Goal: Navigation & Orientation: Find specific page/section

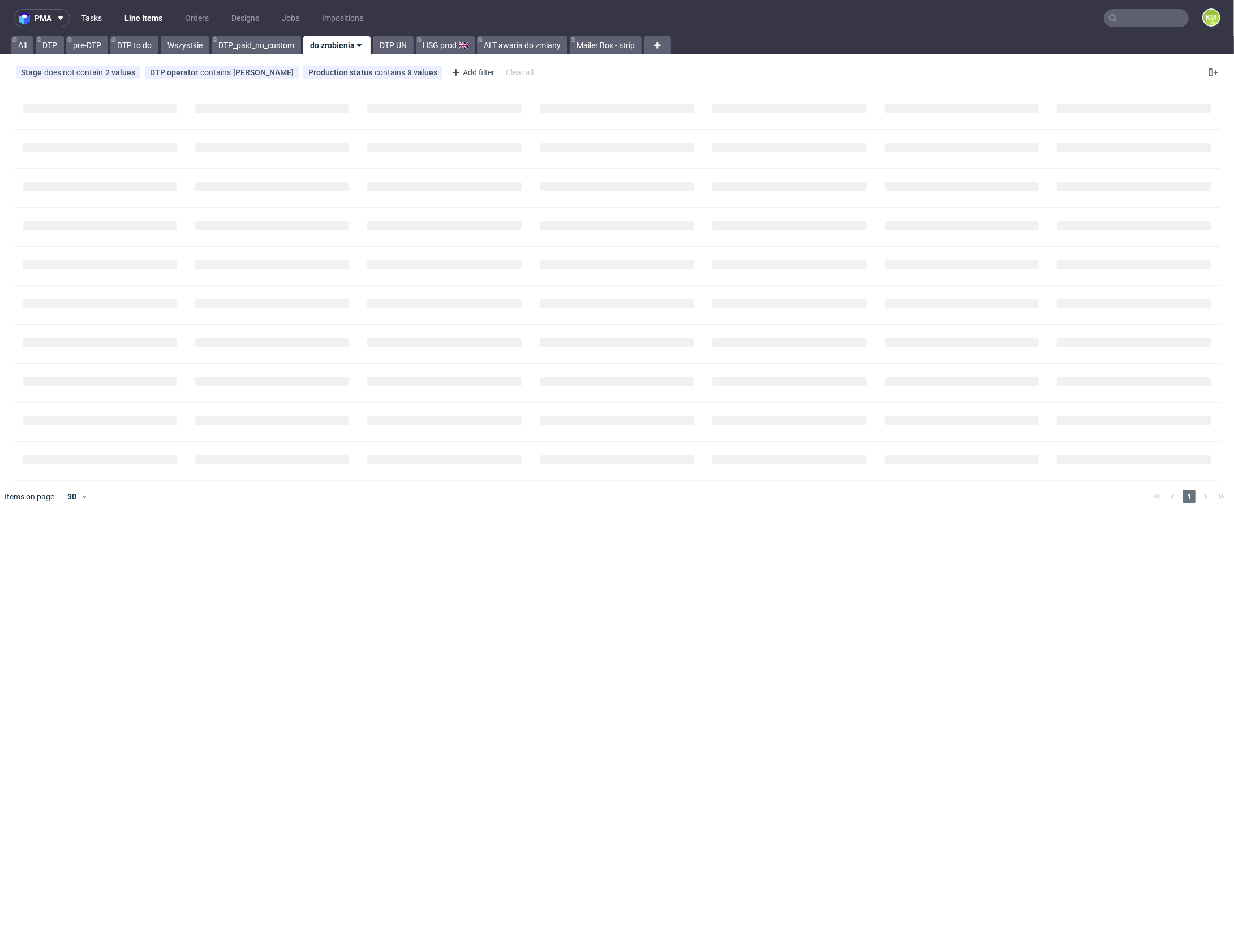
click at [92, 21] on link "Tasks" at bounding box center [91, 18] width 34 height 18
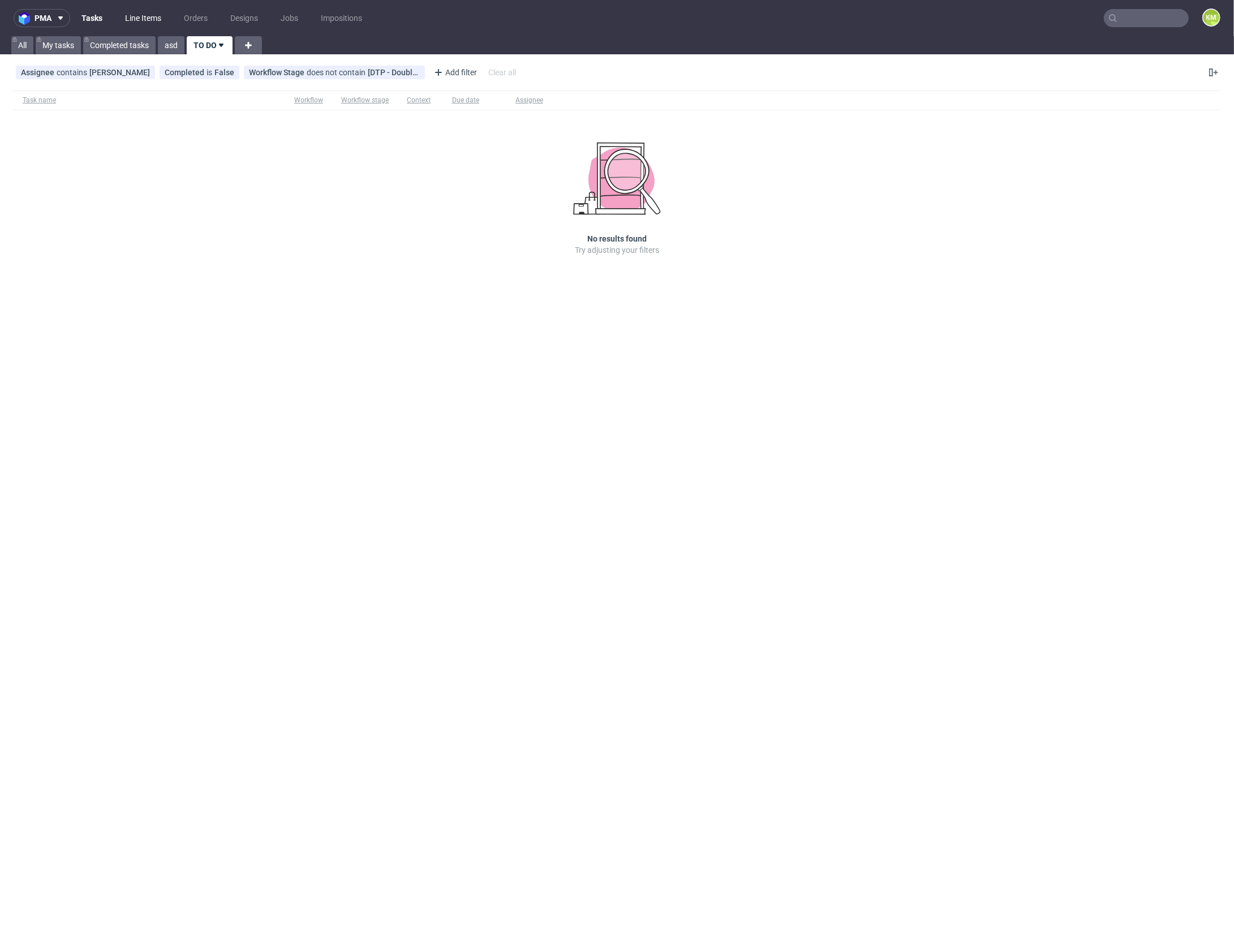
click at [144, 20] on link "Line Items" at bounding box center [143, 18] width 50 height 18
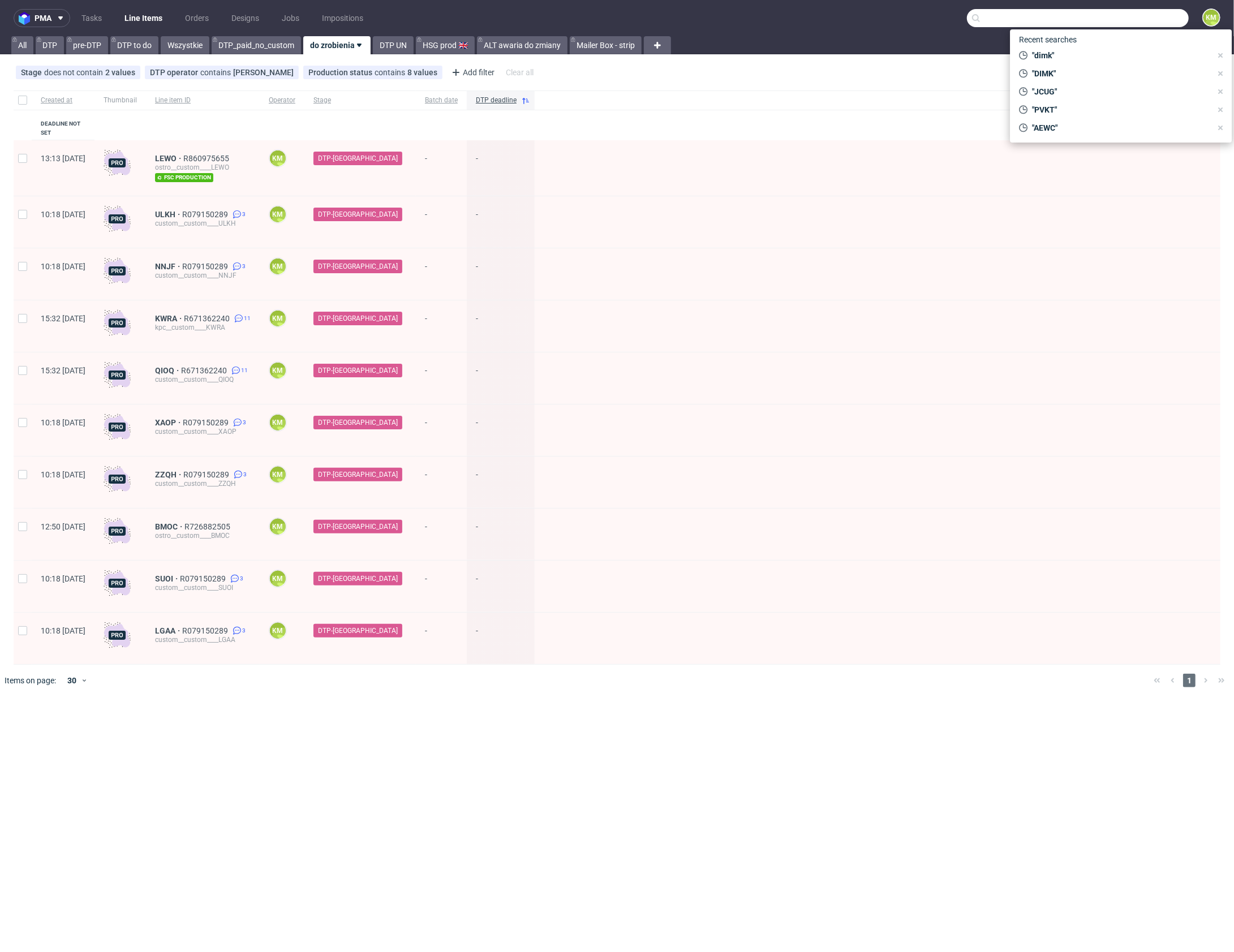
click at [1166, 20] on input "text" at bounding box center [1078, 18] width 222 height 18
click at [101, 17] on link "Tasks" at bounding box center [91, 18] width 34 height 18
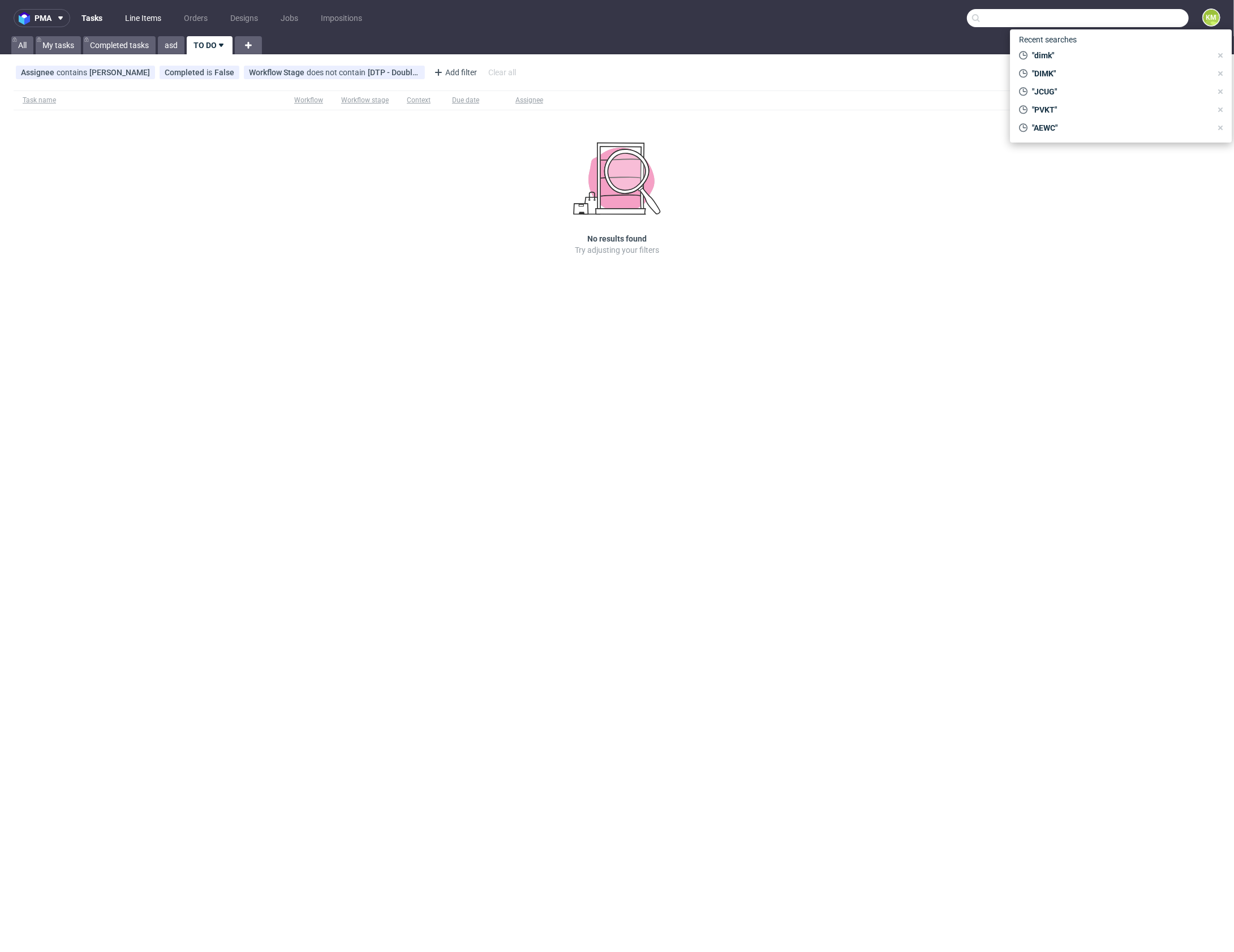
click at [130, 20] on link "Line Items" at bounding box center [143, 18] width 50 height 18
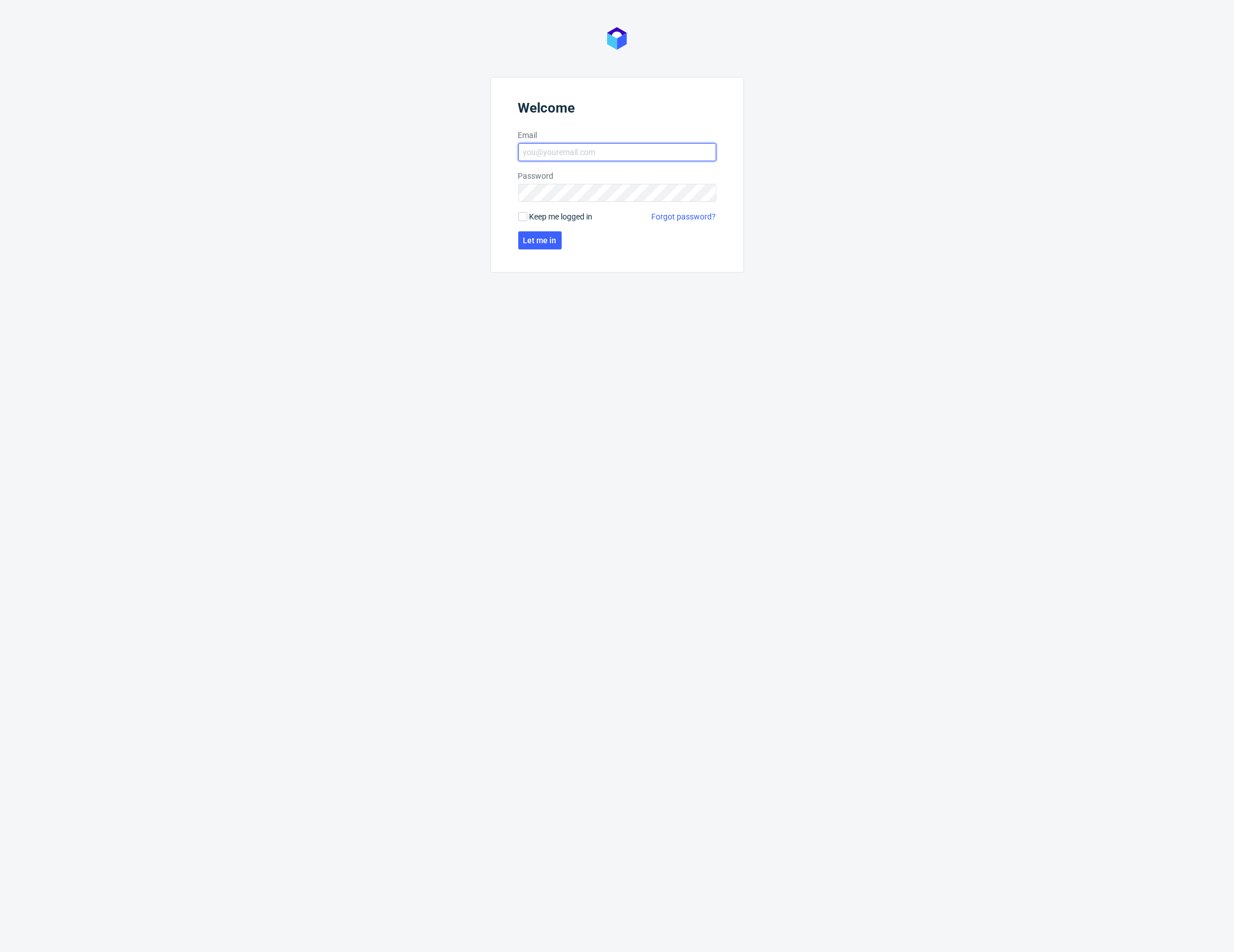
click at [596, 147] on input "Email" at bounding box center [617, 152] width 198 height 18
type input "karol.markowski@packhelp.com"
click at [543, 241] on span "Let me in" at bounding box center [540, 241] width 33 height 8
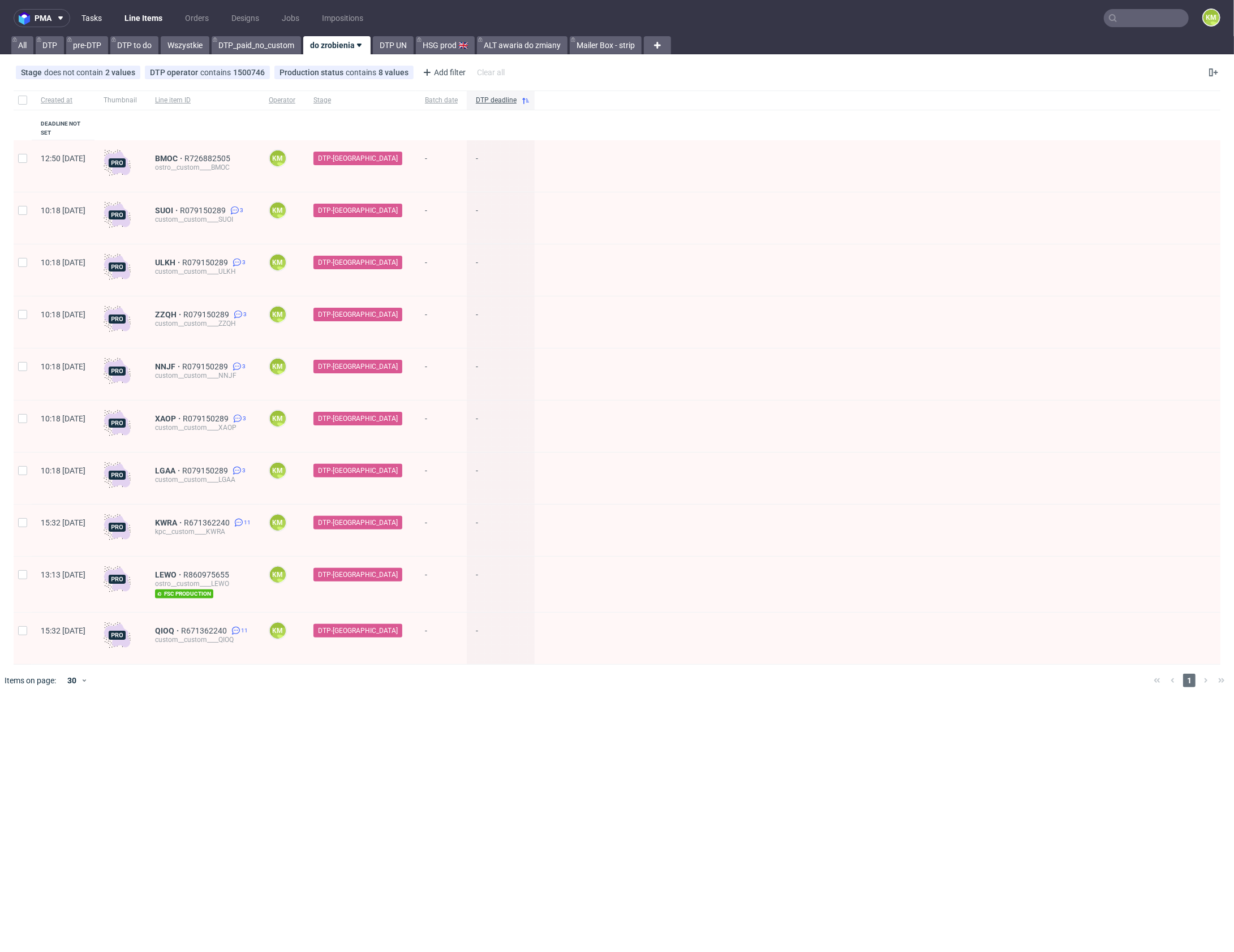
click at [100, 12] on link "Tasks" at bounding box center [91, 18] width 34 height 18
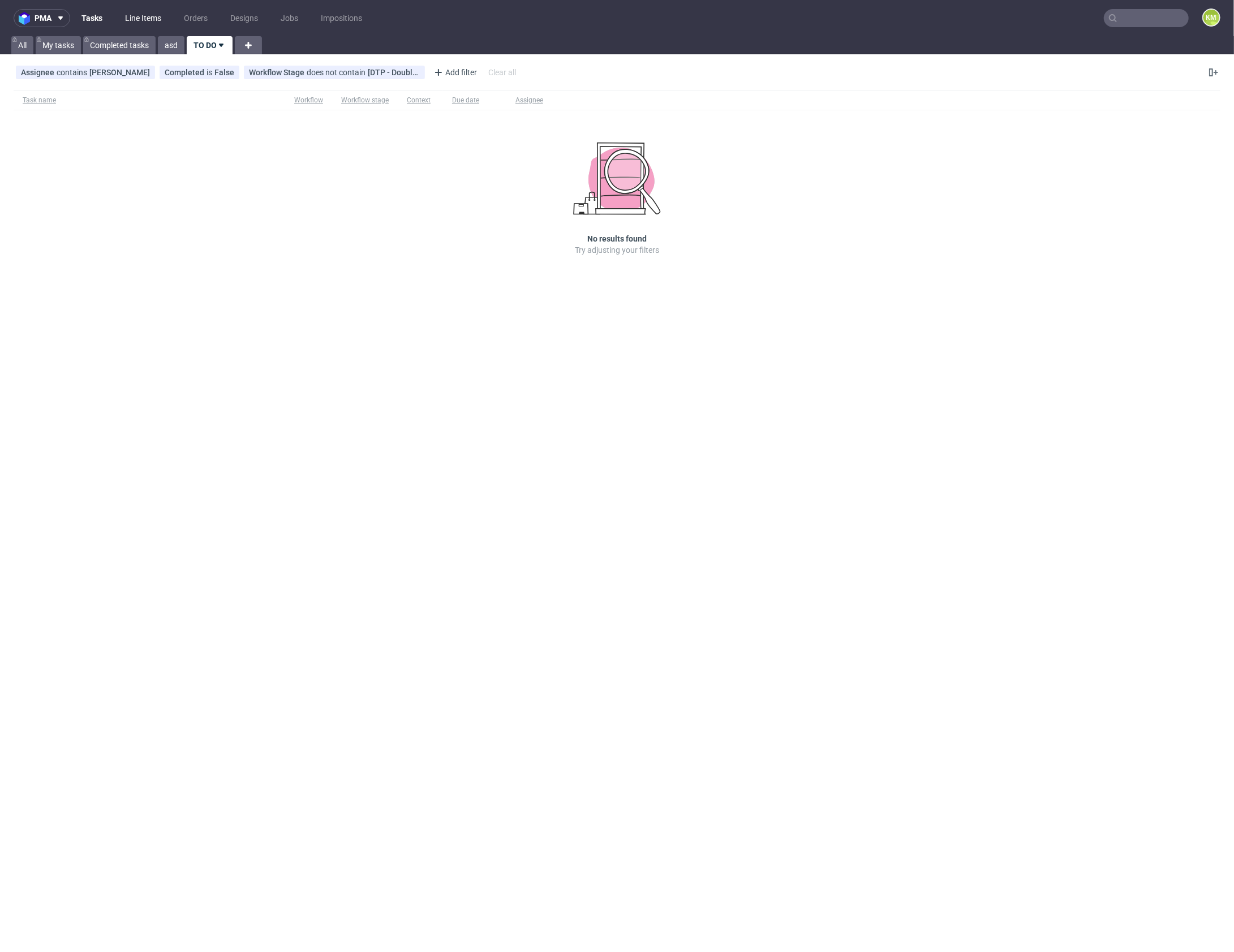
click at [133, 20] on link "Line Items" at bounding box center [143, 18] width 50 height 18
